Goal: Task Accomplishment & Management: Manage account settings

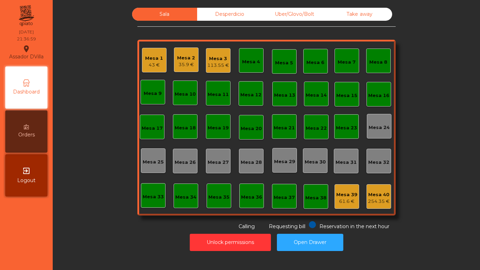
click at [157, 57] on div "Mesa 1" at bounding box center [154, 58] width 18 height 7
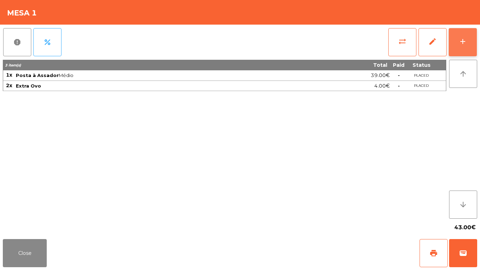
click at [469, 38] on button "add" at bounding box center [463, 42] width 28 height 28
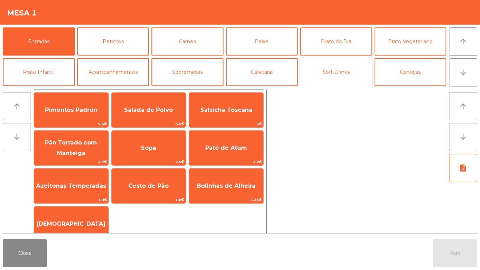
click at [323, 78] on button "Soft Drinks" at bounding box center [336, 72] width 72 height 28
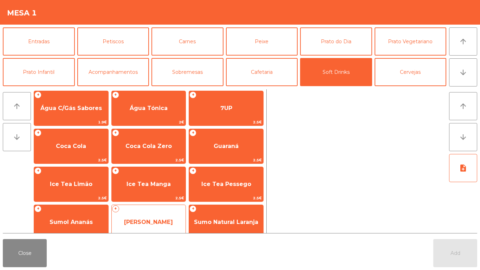
scroll to position [87, 0]
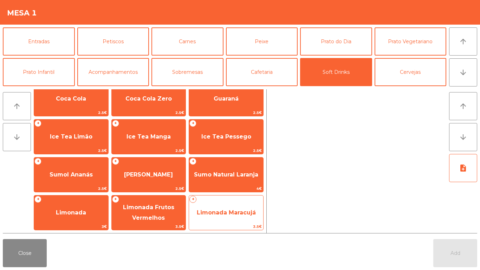
click at [210, 219] on span "Limonada Maracujá" at bounding box center [226, 212] width 74 height 19
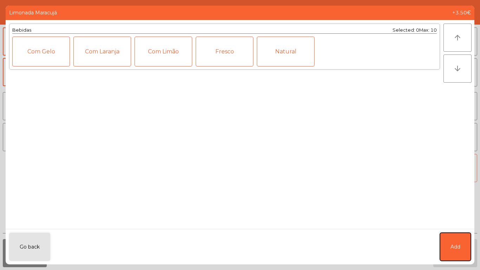
drag, startPoint x: 464, startPoint y: 253, endPoint x: 471, endPoint y: 173, distance: 81.2
click at [464, 252] on button "Add" at bounding box center [455, 247] width 31 height 28
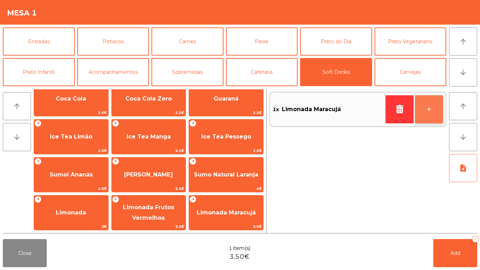
click at [429, 112] on button "+" at bounding box center [429, 109] width 28 height 28
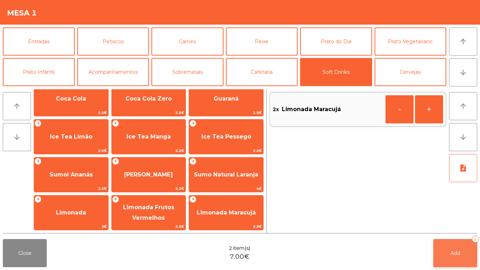
click at [451, 263] on button "Add 2" at bounding box center [455, 253] width 44 height 28
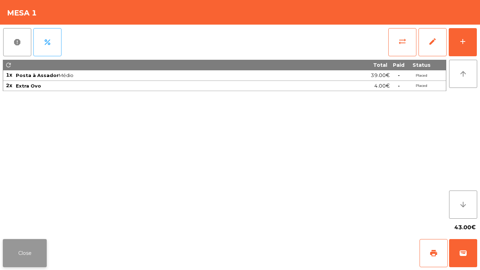
click at [16, 258] on button "Close" at bounding box center [25, 253] width 44 height 28
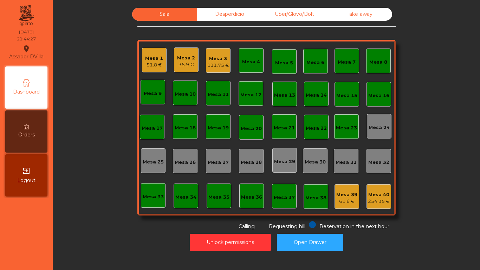
click at [373, 12] on div "Take away" at bounding box center [359, 14] width 65 height 13
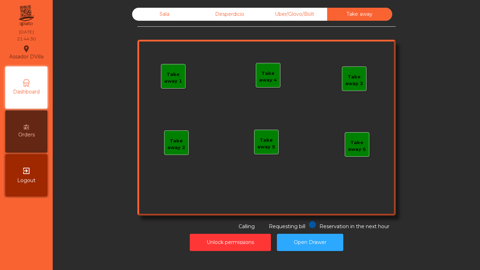
click at [172, 78] on div "Take away 1" at bounding box center [173, 78] width 24 height 14
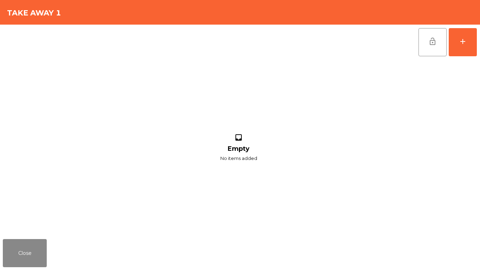
click at [477, 41] on div "lock_open add" at bounding box center [447, 42] width 59 height 35
click at [464, 33] on button "add" at bounding box center [463, 42] width 28 height 28
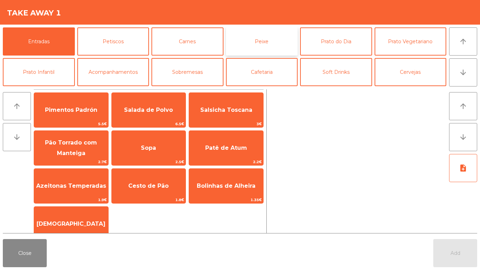
click at [275, 45] on button "Peixe" at bounding box center [262, 41] width 72 height 28
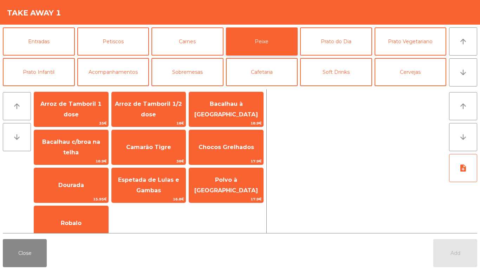
scroll to position [40, 0]
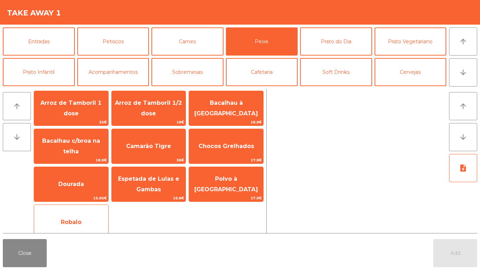
click at [76, 218] on span "Robalo" at bounding box center [71, 222] width 74 height 19
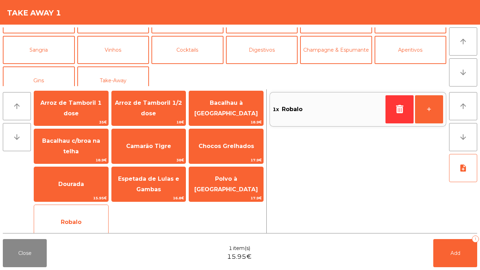
scroll to position [61, 0]
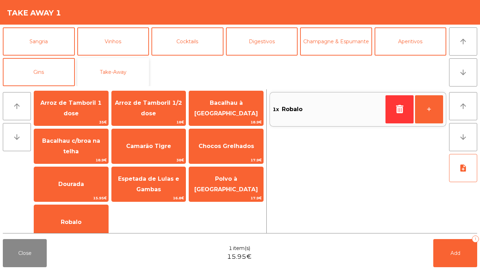
click at [114, 75] on button "Take-Away" at bounding box center [113, 72] width 72 height 28
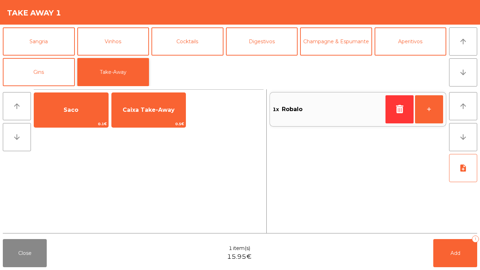
scroll to position [0, 0]
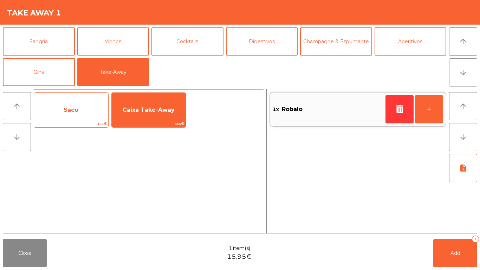
click at [79, 124] on span "0.1€" at bounding box center [71, 124] width 74 height 7
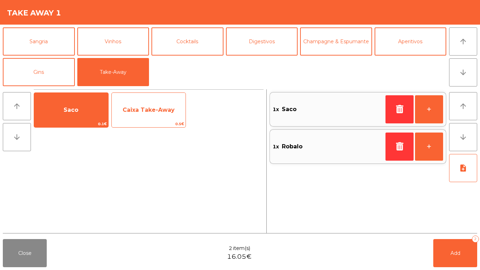
click at [152, 112] on span "Caixa Take-Away" at bounding box center [149, 110] width 52 height 7
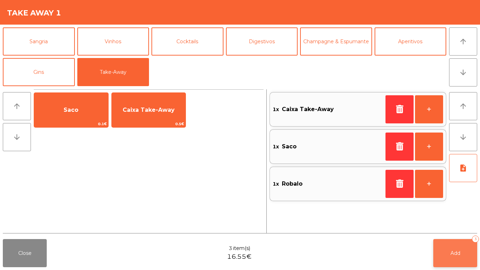
click at [461, 255] on button "Add 3" at bounding box center [455, 253] width 44 height 28
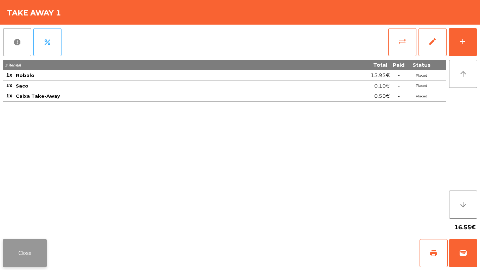
click at [26, 258] on button "Close" at bounding box center [25, 253] width 44 height 28
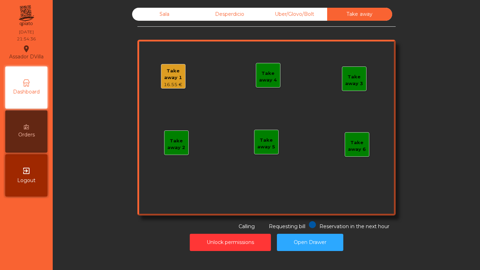
click at [161, 72] on div "Take away 1" at bounding box center [173, 74] width 24 height 14
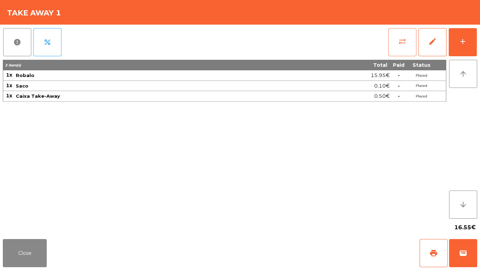
click at [407, 41] on button "sync_alt" at bounding box center [402, 42] width 28 height 28
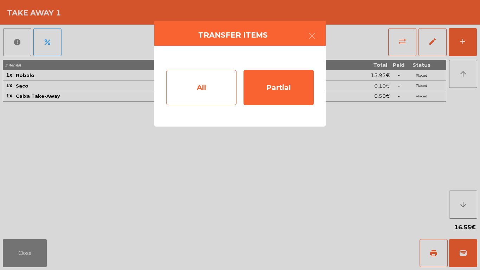
click at [190, 78] on div "All" at bounding box center [201, 87] width 70 height 35
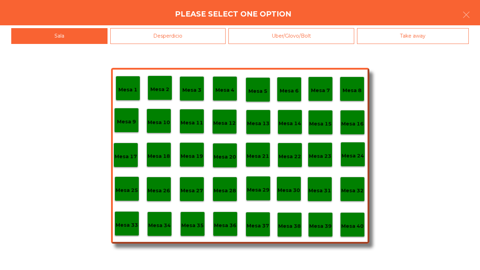
click at [307, 33] on div "Uber/Glovo/Bolt" at bounding box center [292, 36] width 126 height 16
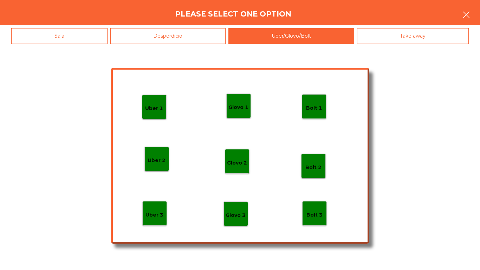
click at [474, 15] on button "button" at bounding box center [467, 15] width 20 height 21
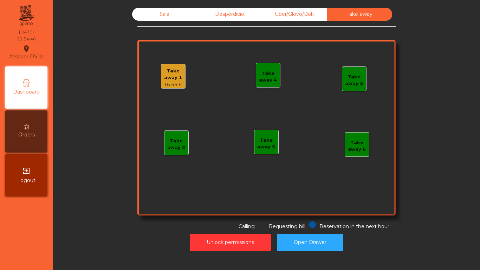
click at [182, 81] on div "Take away 1 16.55 €" at bounding box center [173, 77] width 24 height 21
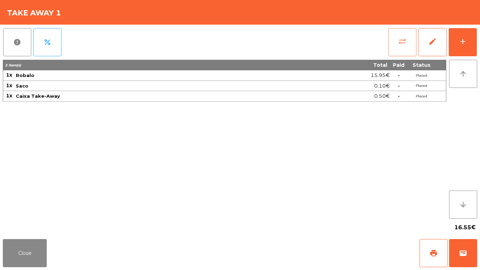
click at [405, 37] on span "sync_alt" at bounding box center [402, 41] width 8 height 8
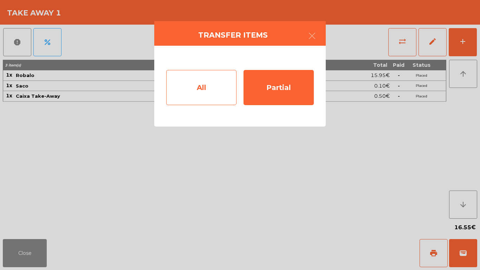
click at [192, 85] on div "All" at bounding box center [201, 87] width 70 height 35
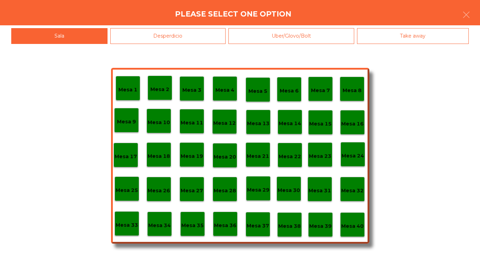
click at [314, 30] on div "Uber/Glovo/Bolt" at bounding box center [292, 36] width 126 height 16
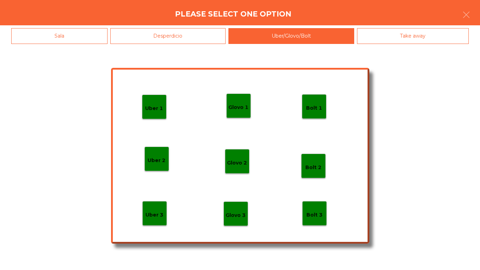
click at [234, 102] on div "Glovo 1" at bounding box center [239, 106] width 20 height 11
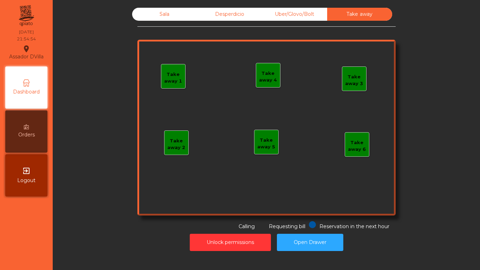
click at [272, 71] on div "Take away 4" at bounding box center [268, 77] width 24 height 14
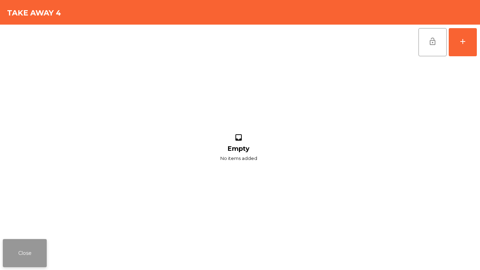
drag, startPoint x: 22, startPoint y: 257, endPoint x: 189, endPoint y: 124, distance: 214.2
click at [23, 257] on button "Close" at bounding box center [25, 253] width 44 height 28
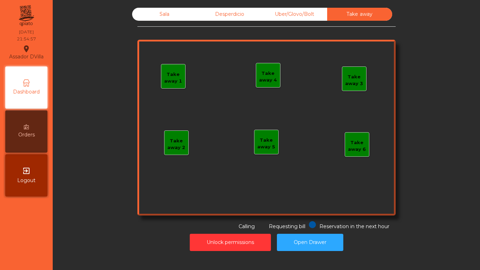
click at [289, 9] on div "Uber/Glovo/Bolt" at bounding box center [294, 14] width 65 height 13
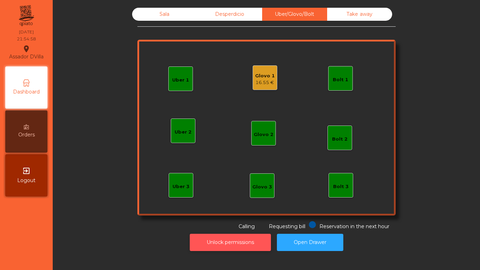
click at [237, 244] on button "Unlock permissions" at bounding box center [230, 242] width 81 height 17
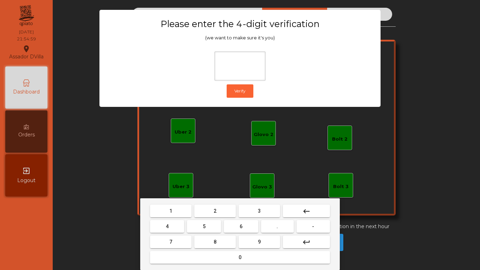
click at [215, 210] on span "2" at bounding box center [215, 211] width 3 height 6
drag, startPoint x: 167, startPoint y: 229, endPoint x: 171, endPoint y: 229, distance: 4.2
click at [167, 229] on span "4" at bounding box center [167, 227] width 3 height 6
click at [237, 231] on button "6" at bounding box center [241, 226] width 34 height 13
click at [258, 242] on button "9" at bounding box center [259, 242] width 41 height 13
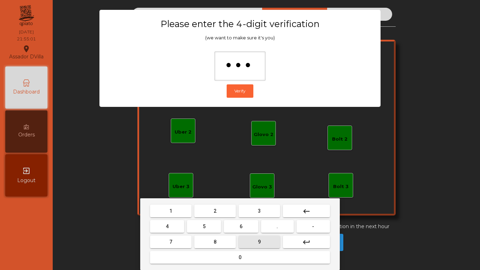
type input "****"
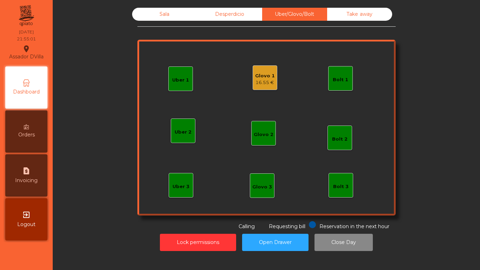
click at [260, 83] on div "16.55 €" at bounding box center [265, 82] width 20 height 7
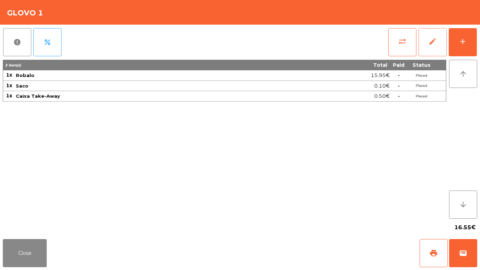
click at [433, 45] on span "edit" at bounding box center [433, 41] width 8 height 8
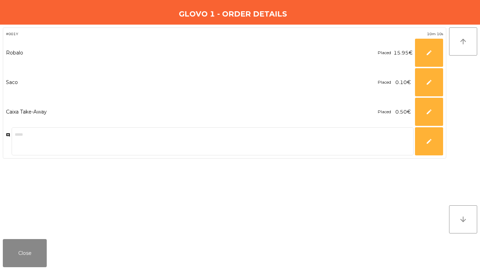
click at [447, 52] on div "#001Y 10m 10s Robalo Placed 15.95€ ***** edit Saco Placed 0.10€ *** edit Caixa …" at bounding box center [240, 130] width 475 height 206
click at [421, 49] on button "edit" at bounding box center [429, 53] width 28 height 28
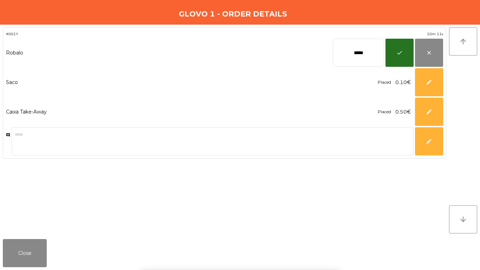
click at [381, 50] on input "*****" at bounding box center [358, 53] width 51 height 28
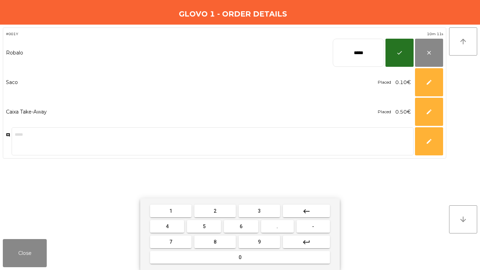
click at [379, 50] on input "*****" at bounding box center [358, 53] width 51 height 28
click at [378, 49] on input "*****" at bounding box center [358, 53] width 51 height 28
click at [377, 50] on input "*****" at bounding box center [358, 53] width 51 height 28
click at [372, 53] on input "*****" at bounding box center [358, 53] width 51 height 28
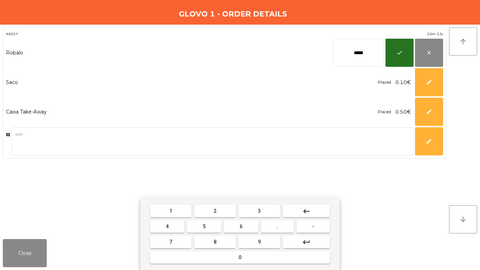
drag, startPoint x: 372, startPoint y: 53, endPoint x: 368, endPoint y: 52, distance: 3.9
click at [370, 54] on input "*****" at bounding box center [358, 53] width 51 height 28
click at [351, 54] on input "*****" at bounding box center [358, 53] width 51 height 28
click at [351, 55] on input "*****" at bounding box center [358, 53] width 51 height 28
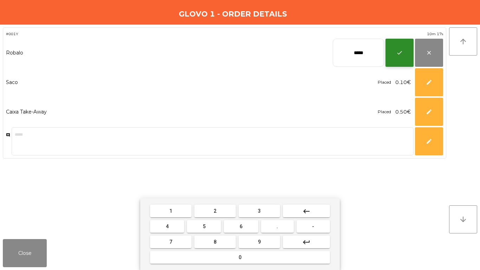
type input "*****"
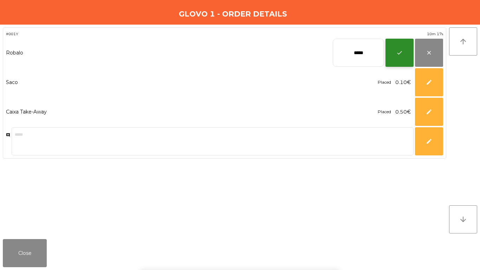
click at [397, 57] on button "check" at bounding box center [400, 53] width 28 height 28
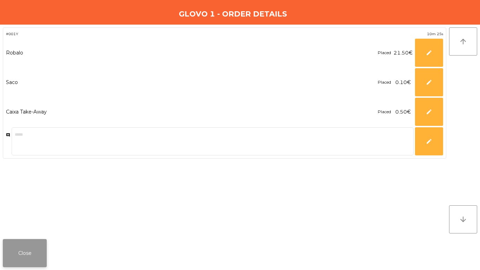
click at [32, 246] on button "Close" at bounding box center [25, 253] width 44 height 28
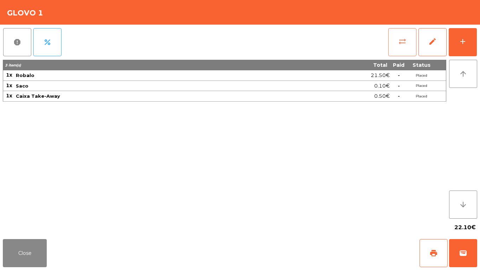
click at [412, 40] on button "sync_alt" at bounding box center [402, 42] width 28 height 28
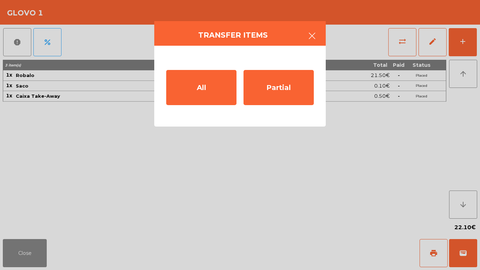
click at [320, 37] on button "button" at bounding box center [312, 36] width 20 height 21
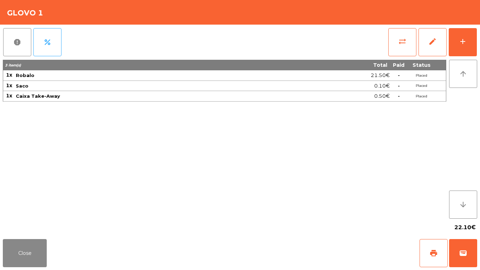
click at [317, 36] on div "report percent sync_alt edit add" at bounding box center [240, 42] width 475 height 35
click at [414, 50] on button "sync_alt" at bounding box center [402, 42] width 28 height 28
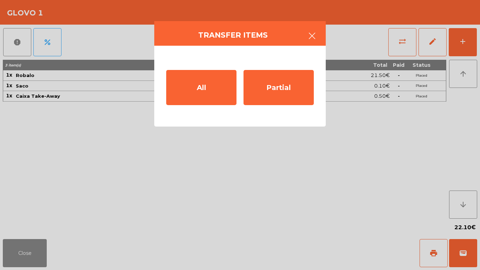
click at [310, 33] on icon "button" at bounding box center [312, 36] width 8 height 8
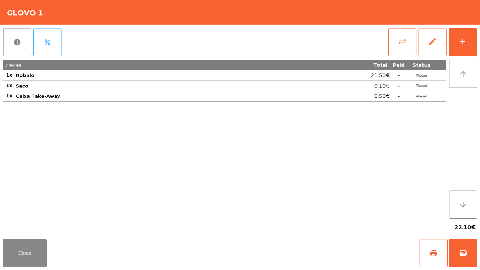
click at [433, 48] on button "edit" at bounding box center [433, 42] width 28 height 28
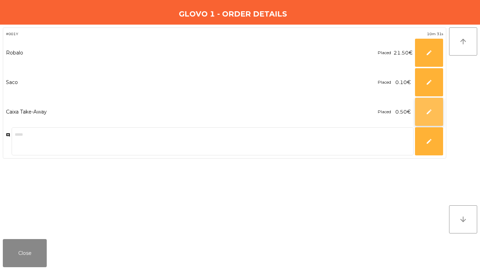
click at [422, 104] on button "edit" at bounding box center [429, 112] width 28 height 28
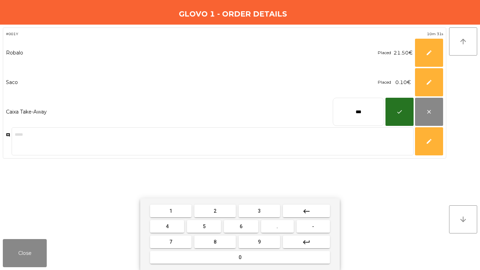
click at [364, 107] on input "***" at bounding box center [358, 112] width 51 height 28
type input "****"
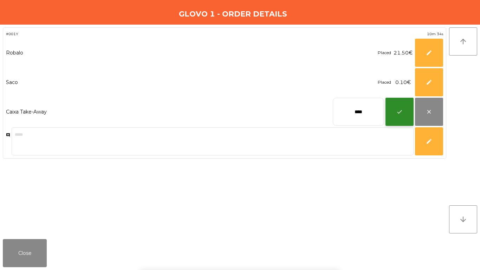
click at [401, 110] on span "check" at bounding box center [400, 112] width 6 height 6
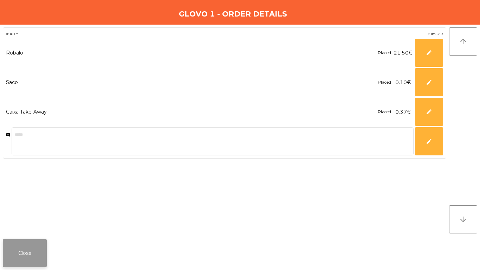
click at [26, 247] on button "Close" at bounding box center [25, 253] width 44 height 28
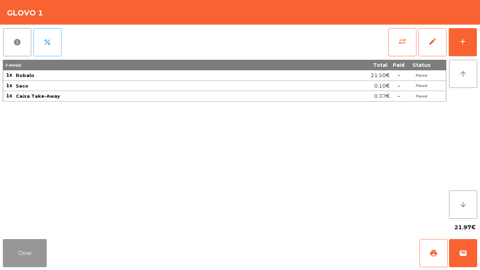
drag, startPoint x: 32, startPoint y: 246, endPoint x: 221, endPoint y: 69, distance: 259.7
click at [31, 246] on button "Close" at bounding box center [25, 253] width 44 height 28
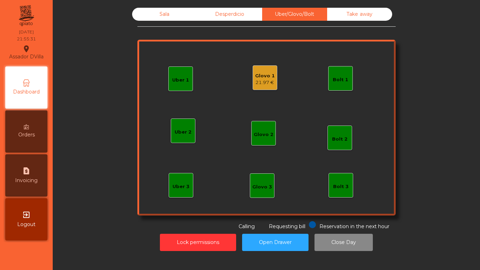
click at [334, 12] on div "Take away" at bounding box center [359, 14] width 65 height 13
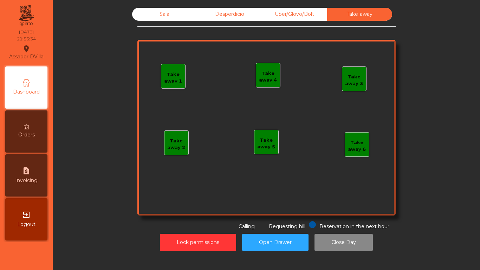
click at [312, 10] on div "Uber/Glovo/Bolt" at bounding box center [294, 14] width 65 height 13
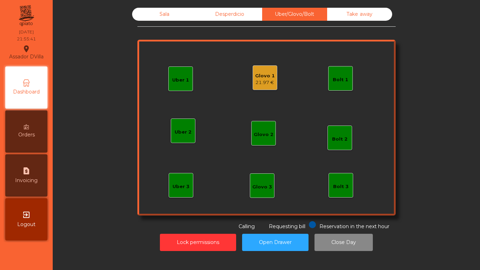
click at [267, 78] on div "Glovo 1" at bounding box center [265, 75] width 20 height 7
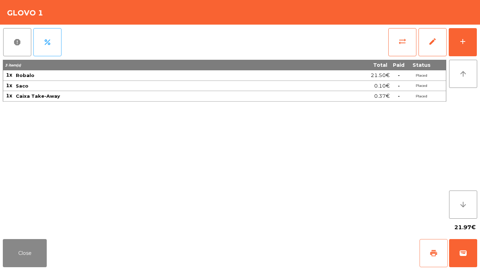
click at [441, 254] on button "print" at bounding box center [434, 253] width 28 height 28
click at [460, 252] on span "wallet" at bounding box center [463, 253] width 8 height 8
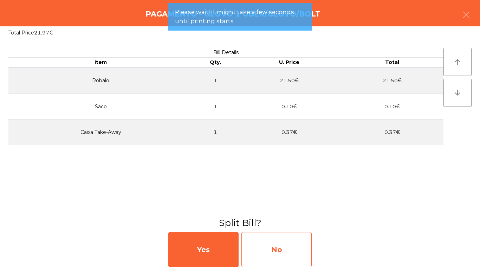
click at [273, 259] on div "No" at bounding box center [277, 249] width 70 height 35
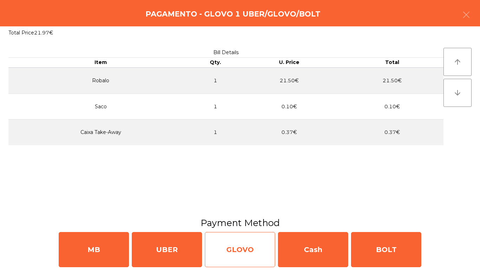
click at [227, 246] on div "GLOVO" at bounding box center [240, 249] width 70 height 35
select select "**"
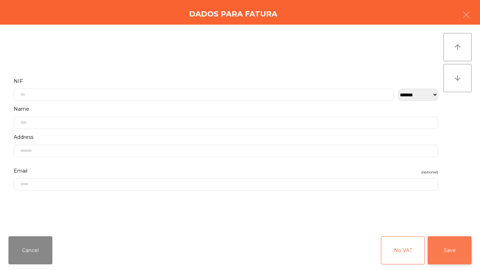
click at [449, 247] on button "Save" at bounding box center [450, 250] width 44 height 28
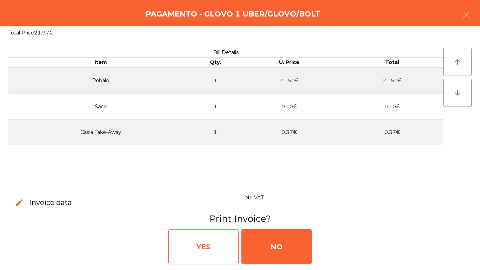
click at [227, 236] on div "YES" at bounding box center [203, 246] width 70 height 35
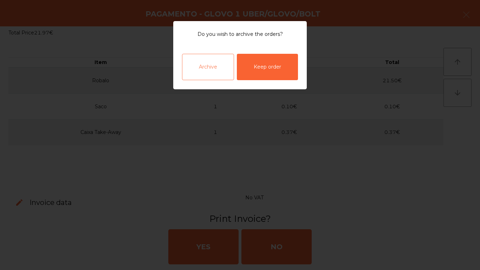
click at [218, 72] on div "Archive" at bounding box center [208, 67] width 52 height 26
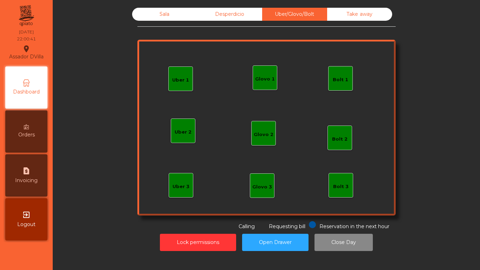
click at [160, 12] on div "Sala" at bounding box center [164, 14] width 65 height 13
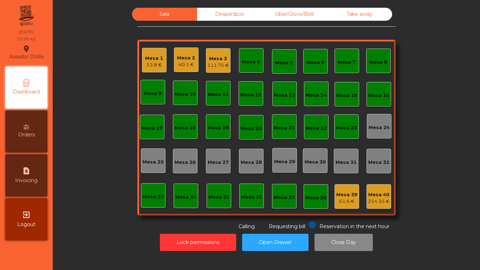
click at [148, 57] on div "Mesa 1" at bounding box center [154, 58] width 18 height 7
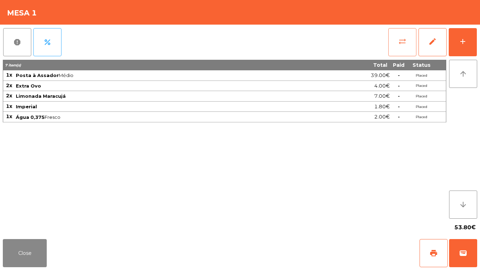
click at [400, 40] on span "sync_alt" at bounding box center [402, 41] width 8 height 8
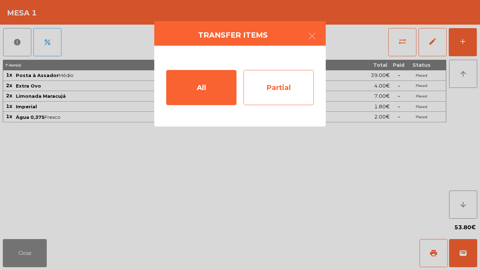
click at [278, 90] on div "Partial" at bounding box center [279, 87] width 70 height 35
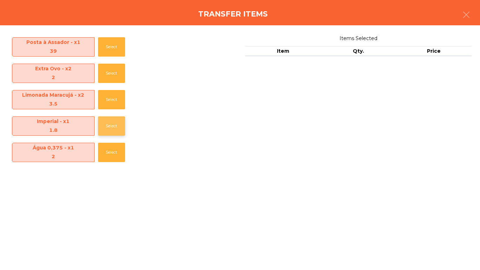
click at [103, 126] on button "Select" at bounding box center [111, 125] width 27 height 19
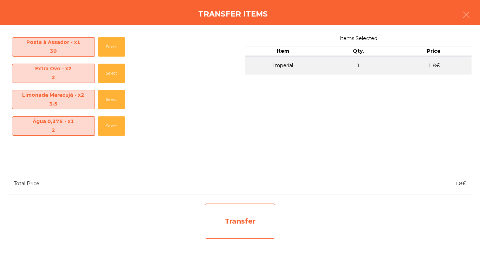
click at [237, 225] on div "Transfer" at bounding box center [240, 221] width 70 height 35
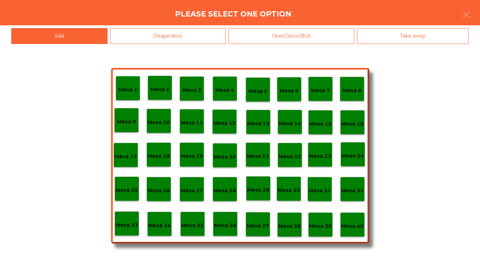
click at [178, 22] on div "Please select one option" at bounding box center [240, 12] width 480 height 25
click at [185, 32] on div "Desperdicio" at bounding box center [168, 36] width 116 height 16
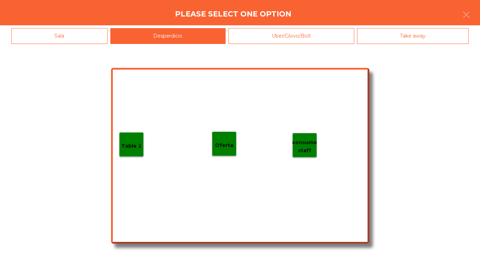
click at [127, 143] on p "Table 1" at bounding box center [131, 146] width 20 height 8
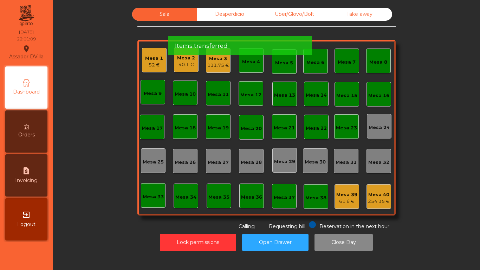
click at [145, 66] on div "52 €" at bounding box center [154, 65] width 18 height 7
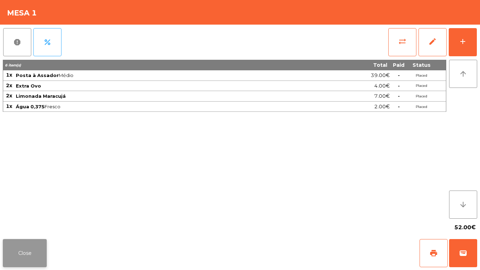
click at [27, 249] on button "Close" at bounding box center [25, 253] width 44 height 28
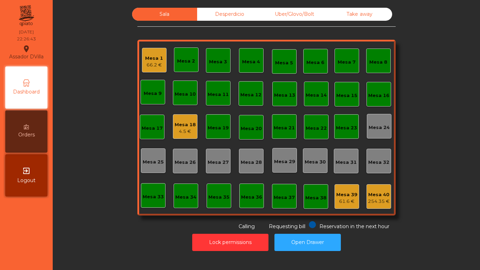
click at [175, 127] on div "Mesa 18" at bounding box center [185, 124] width 21 height 7
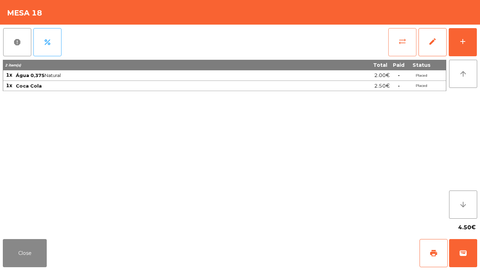
click at [405, 40] on span "sync_alt" at bounding box center [402, 41] width 8 height 8
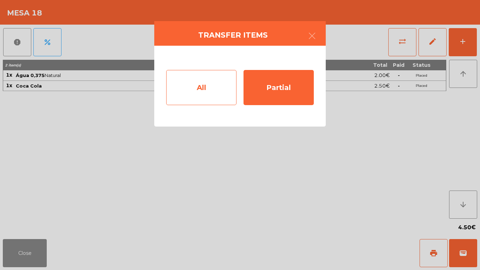
click at [192, 92] on div "All" at bounding box center [201, 87] width 70 height 35
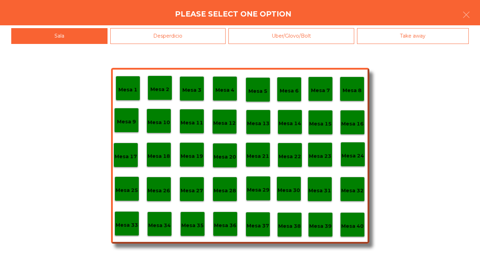
click at [164, 34] on div "Desperdicio" at bounding box center [168, 36] width 116 height 16
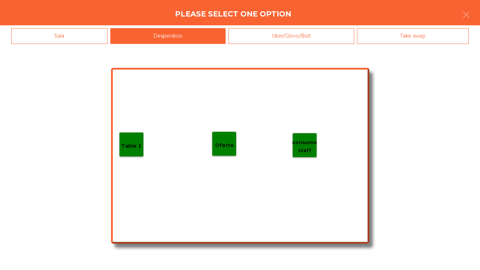
click at [126, 150] on div "Table 1" at bounding box center [131, 144] width 25 height 25
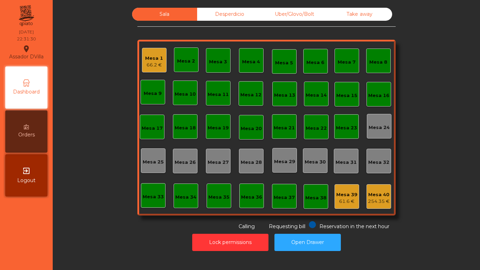
click at [208, 9] on div "Desperdicio" at bounding box center [229, 14] width 65 height 13
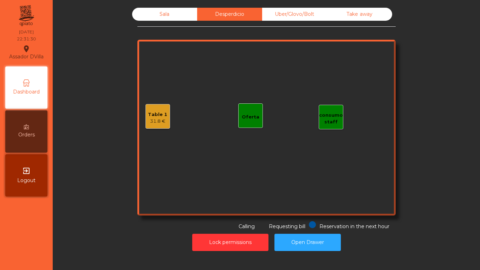
click at [155, 20] on div "Sala" at bounding box center [164, 14] width 65 height 13
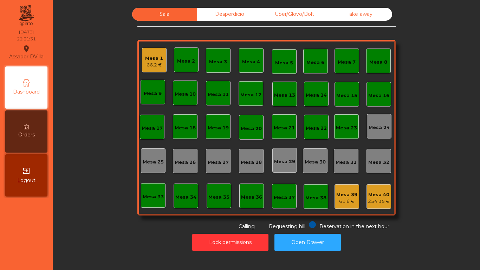
click at [159, 68] on div "Mesa 1 66.2 €" at bounding box center [154, 60] width 25 height 25
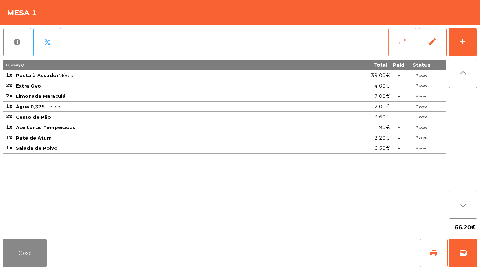
click at [400, 47] on button "sync_alt" at bounding box center [402, 42] width 28 height 28
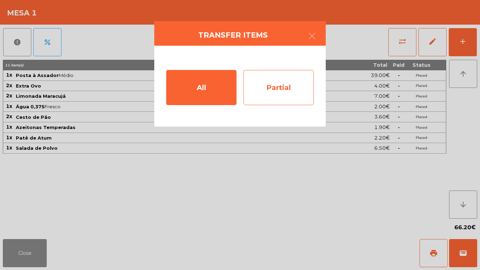
drag, startPoint x: 291, startPoint y: 82, endPoint x: 286, endPoint y: 82, distance: 4.9
click at [286, 82] on div "Partial" at bounding box center [279, 87] width 70 height 35
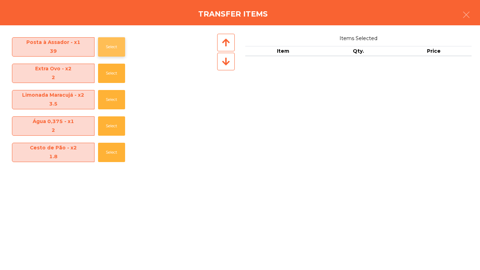
click at [103, 50] on button "Select" at bounding box center [111, 46] width 27 height 19
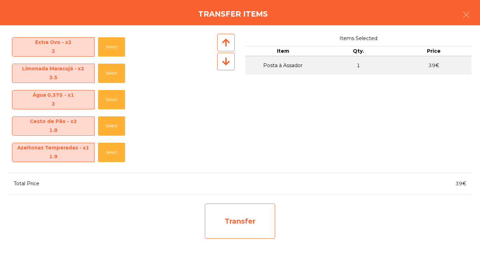
click at [227, 213] on div "Transfer" at bounding box center [240, 221] width 70 height 35
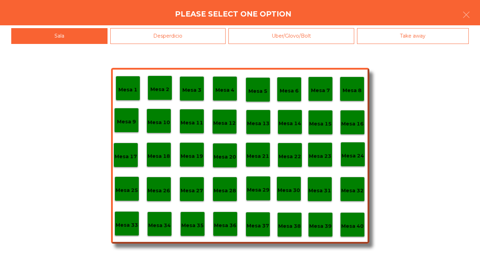
click at [155, 30] on div "Desperdicio" at bounding box center [168, 36] width 116 height 16
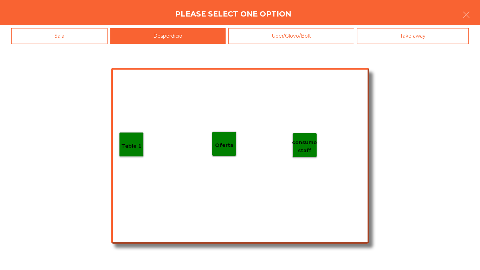
click at [136, 134] on div "Table 1" at bounding box center [131, 144] width 25 height 25
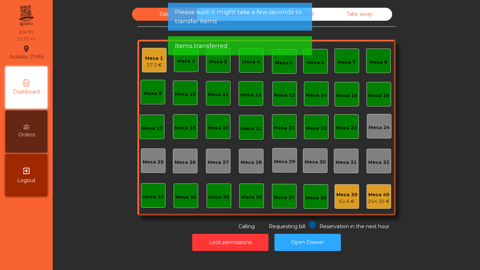
click at [157, 61] on div "Mesa 1" at bounding box center [154, 58] width 18 height 7
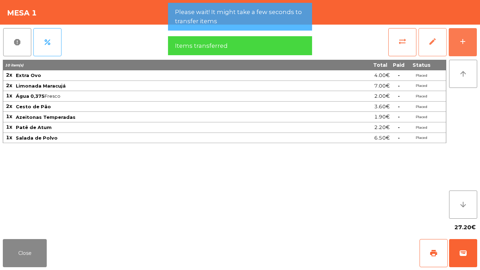
drag, startPoint x: 472, startPoint y: 48, endPoint x: 446, endPoint y: 49, distance: 25.7
click at [471, 48] on button "add" at bounding box center [463, 42] width 28 height 28
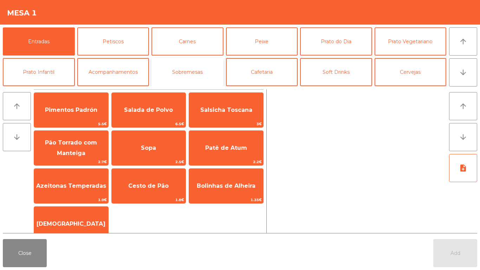
click at [195, 71] on button "Sobremesas" at bounding box center [188, 72] width 72 height 28
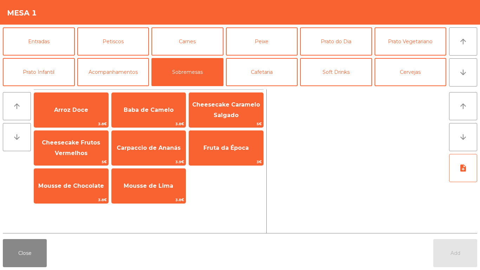
drag, startPoint x: 76, startPoint y: 116, endPoint x: 440, endPoint y: 270, distance: 395.6
click at [76, 116] on span "Arroz Doce" at bounding box center [71, 110] width 74 height 19
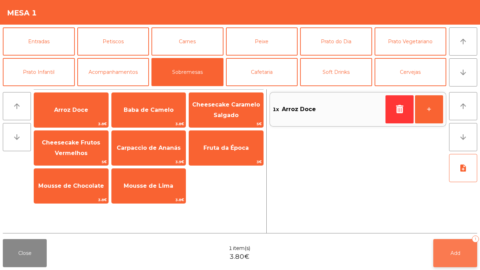
click at [440, 243] on button "Add 1" at bounding box center [455, 253] width 44 height 28
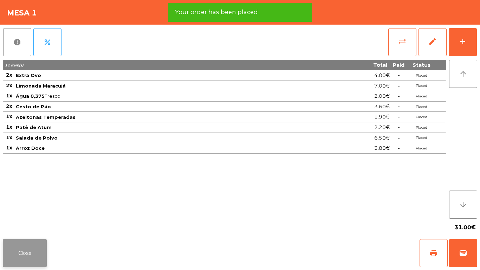
click at [14, 247] on button "Close" at bounding box center [25, 253] width 44 height 28
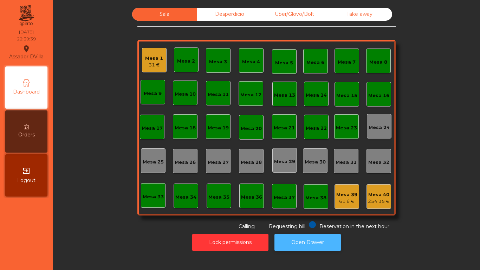
click at [315, 236] on button "Open Drawer" at bounding box center [308, 242] width 66 height 17
drag, startPoint x: 156, startPoint y: 60, endPoint x: 160, endPoint y: 60, distance: 3.9
click at [160, 60] on div "Mesa 1 31 €" at bounding box center [154, 60] width 25 height 25
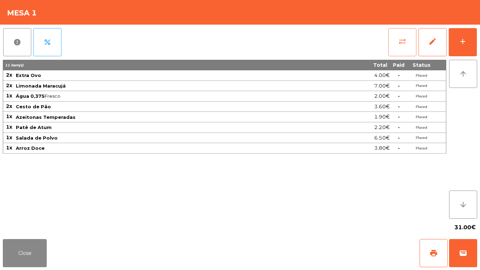
click at [404, 42] on span "sync_alt" at bounding box center [402, 41] width 8 height 8
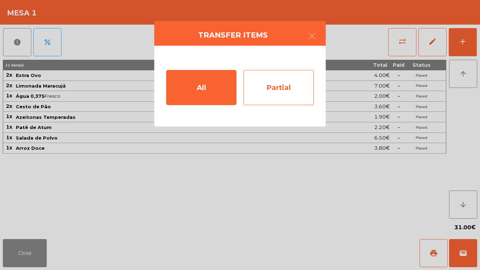
click at [259, 84] on div "Partial" at bounding box center [279, 87] width 70 height 35
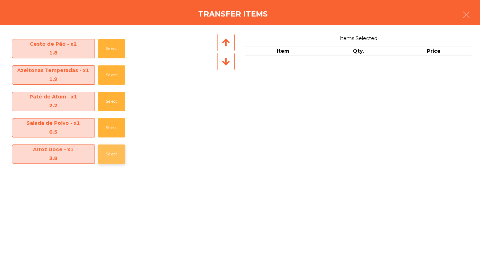
click at [114, 151] on button "Select" at bounding box center [111, 153] width 27 height 19
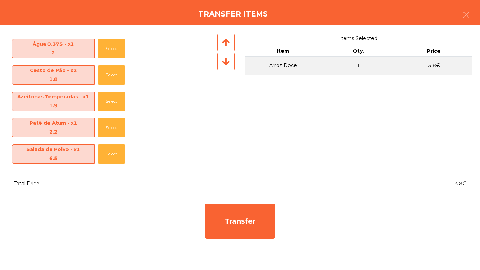
scroll to position [51, 0]
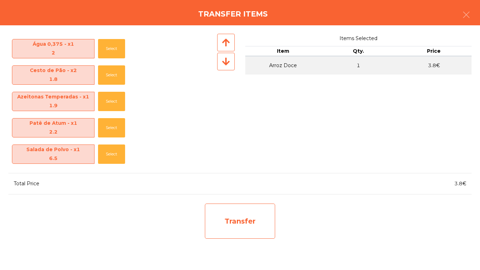
drag, startPoint x: 260, startPoint y: 221, endPoint x: 257, endPoint y: 218, distance: 4.7
click at [257, 218] on div "Transfer" at bounding box center [240, 221] width 70 height 35
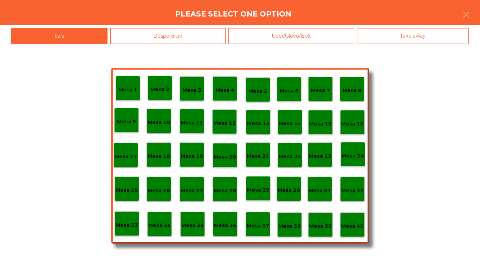
click at [133, 36] on div "Desperdicio" at bounding box center [168, 36] width 116 height 16
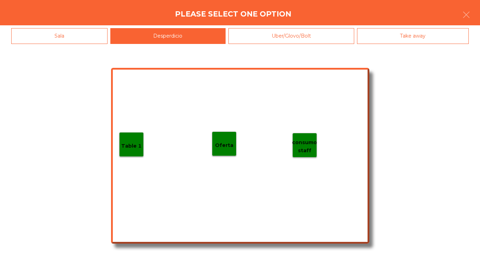
click at [134, 134] on div "Table 1" at bounding box center [131, 144] width 25 height 25
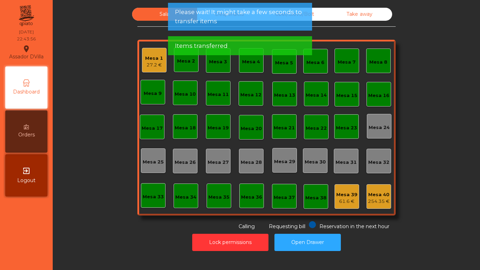
drag, startPoint x: 156, startPoint y: 62, endPoint x: 308, endPoint y: 49, distance: 152.4
click at [157, 62] on div "27.2 €" at bounding box center [154, 65] width 18 height 7
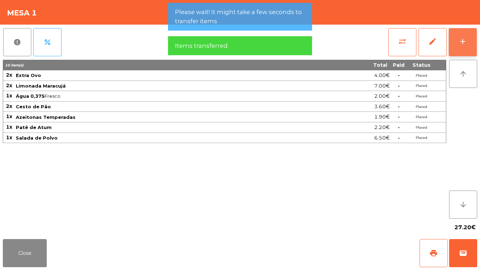
click at [467, 44] on div "add" at bounding box center [463, 41] width 8 height 8
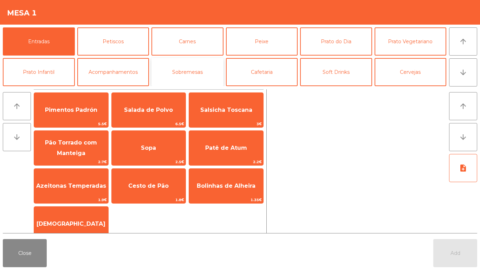
click at [173, 71] on button "Sobremesas" at bounding box center [188, 72] width 72 height 28
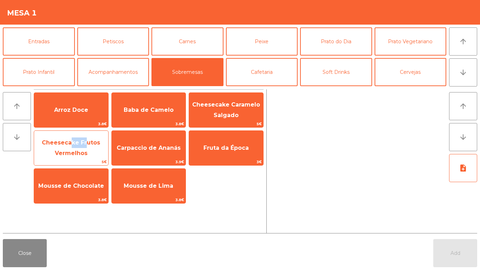
drag, startPoint x: 85, startPoint y: 145, endPoint x: 66, endPoint y: 142, distance: 18.5
click at [66, 142] on span "Cheesecake Frutos Vermelhos" at bounding box center [71, 147] width 58 height 17
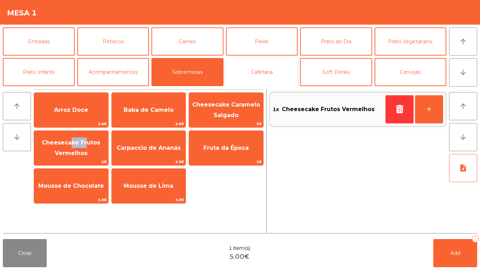
click at [284, 78] on button "Cafetaria" at bounding box center [262, 72] width 72 height 28
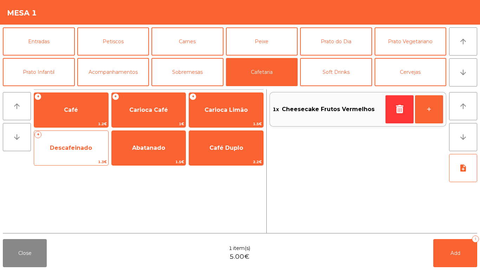
drag, startPoint x: 49, startPoint y: 146, endPoint x: 56, endPoint y: 146, distance: 7.4
click at [56, 146] on span "Descafeinado" at bounding box center [71, 148] width 74 height 19
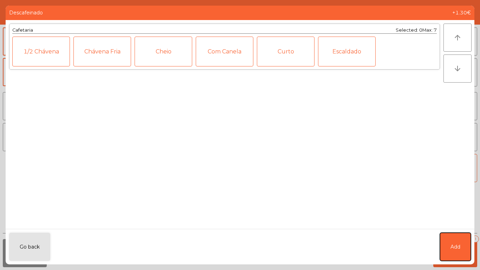
drag, startPoint x: 446, startPoint y: 243, endPoint x: 445, endPoint y: 208, distance: 34.8
click at [447, 243] on button "Add" at bounding box center [455, 247] width 31 height 28
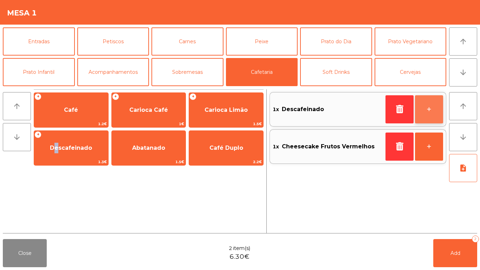
click at [428, 116] on button "+" at bounding box center [429, 109] width 28 height 28
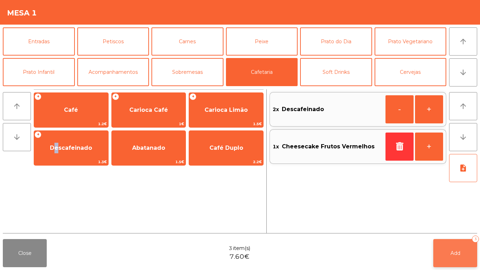
click at [449, 258] on button "Add 3" at bounding box center [455, 253] width 44 height 28
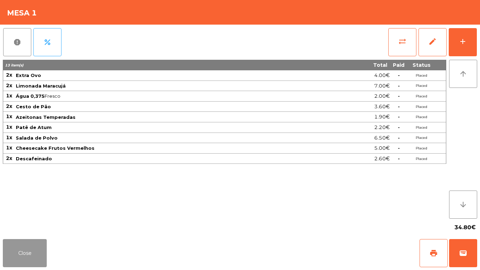
click at [25, 242] on button "Close" at bounding box center [25, 253] width 44 height 28
